Goal: Navigation & Orientation: Find specific page/section

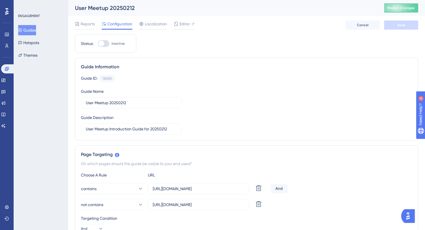
click at [28, 32] on button "Guides" at bounding box center [27, 30] width 18 height 10
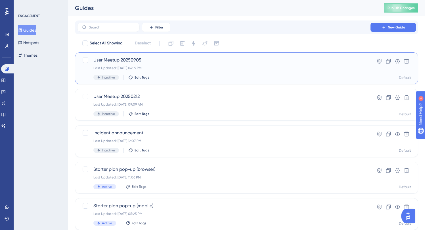
click at [132, 62] on span "User Meetup 20250905" at bounding box center [223, 60] width 261 height 7
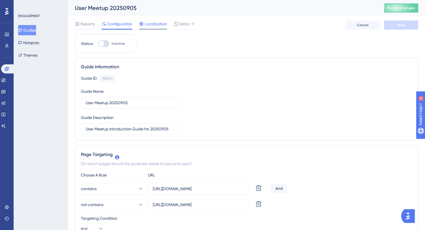
click at [159, 28] on div "Localization" at bounding box center [153, 24] width 28 height 9
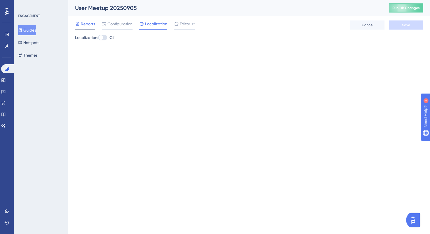
click at [80, 27] on div "Reports" at bounding box center [85, 23] width 20 height 7
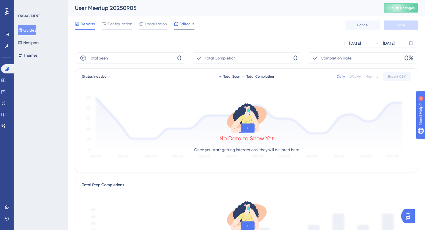
click at [180, 27] on span "Editor" at bounding box center [185, 23] width 11 height 7
